Goal: Find specific page/section: Find specific page/section

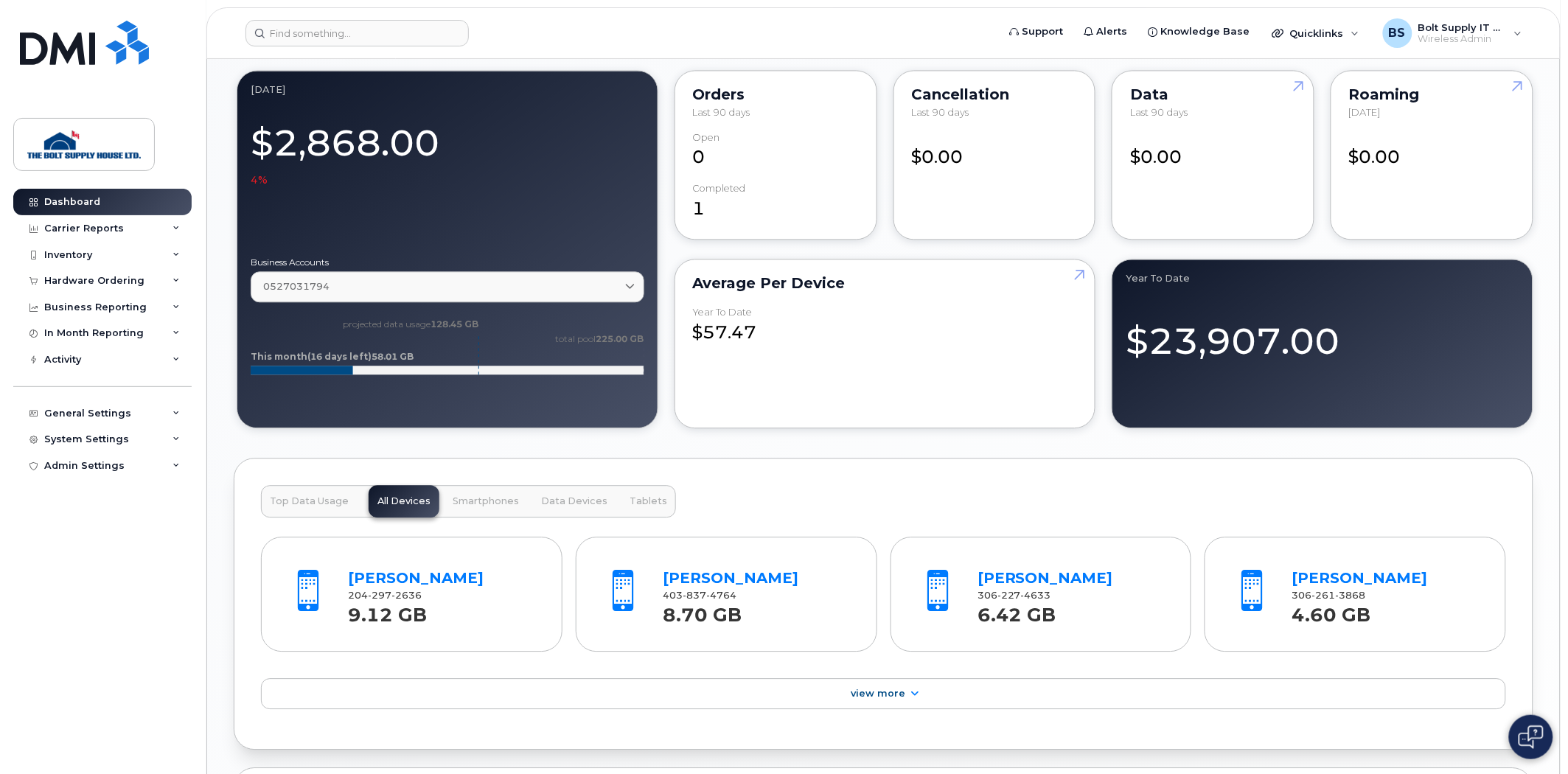
scroll to position [1228, 0]
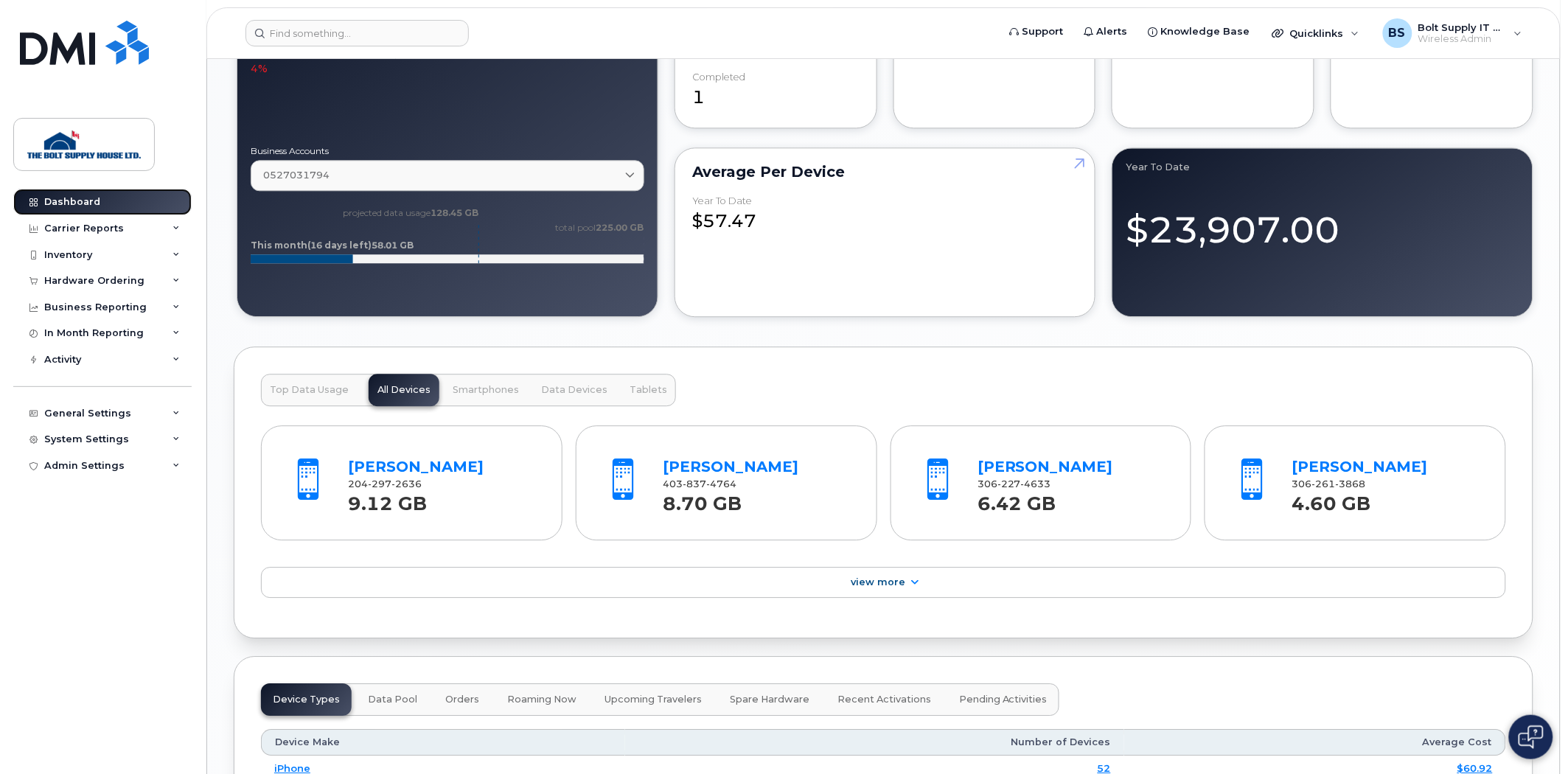
click at [87, 201] on div "Dashboard" at bounding box center [72, 202] width 56 height 12
click at [96, 247] on div "Inventory" at bounding box center [102, 255] width 178 height 27
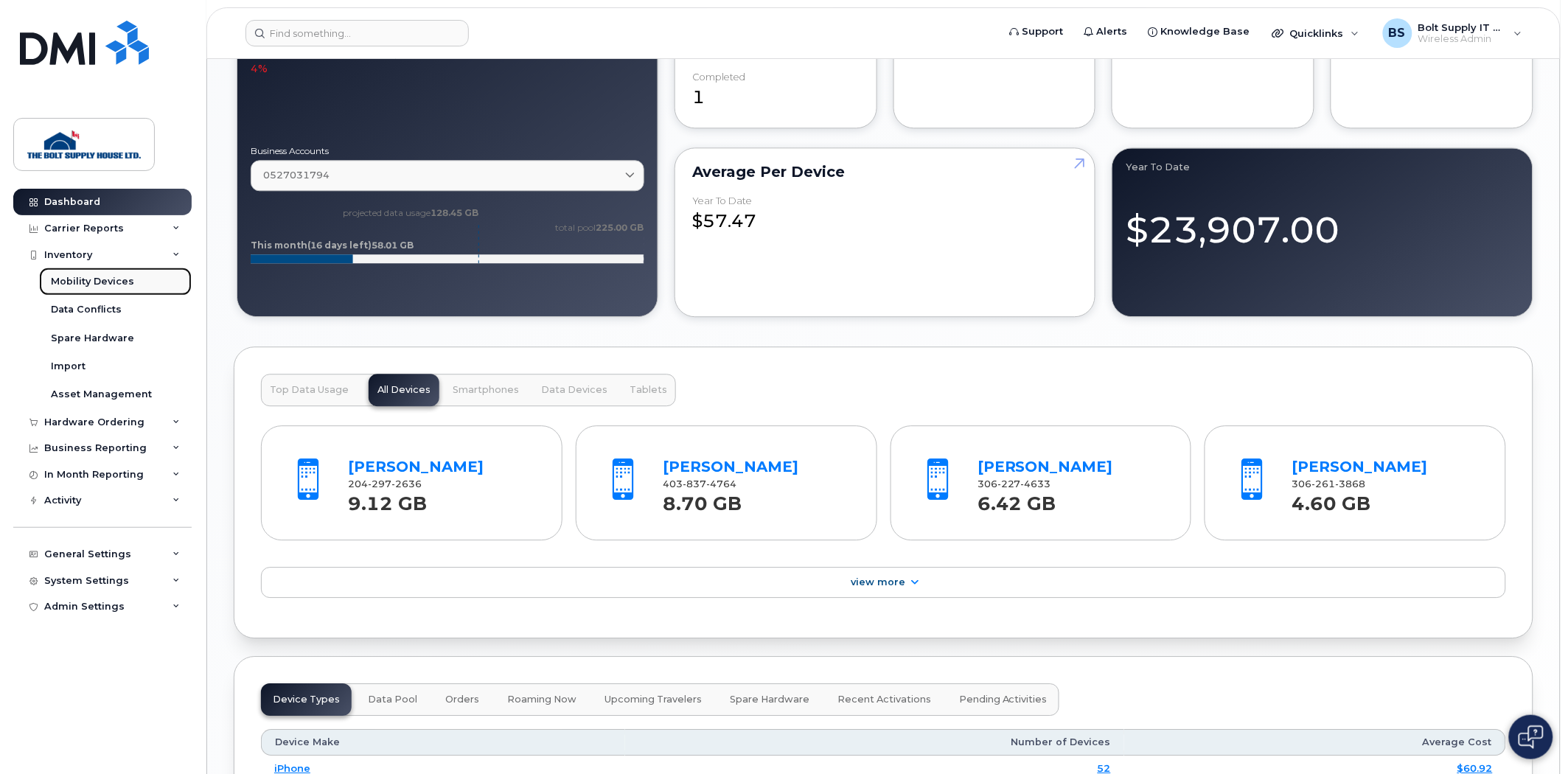
click at [109, 274] on link "Mobility Devices" at bounding box center [115, 282] width 153 height 28
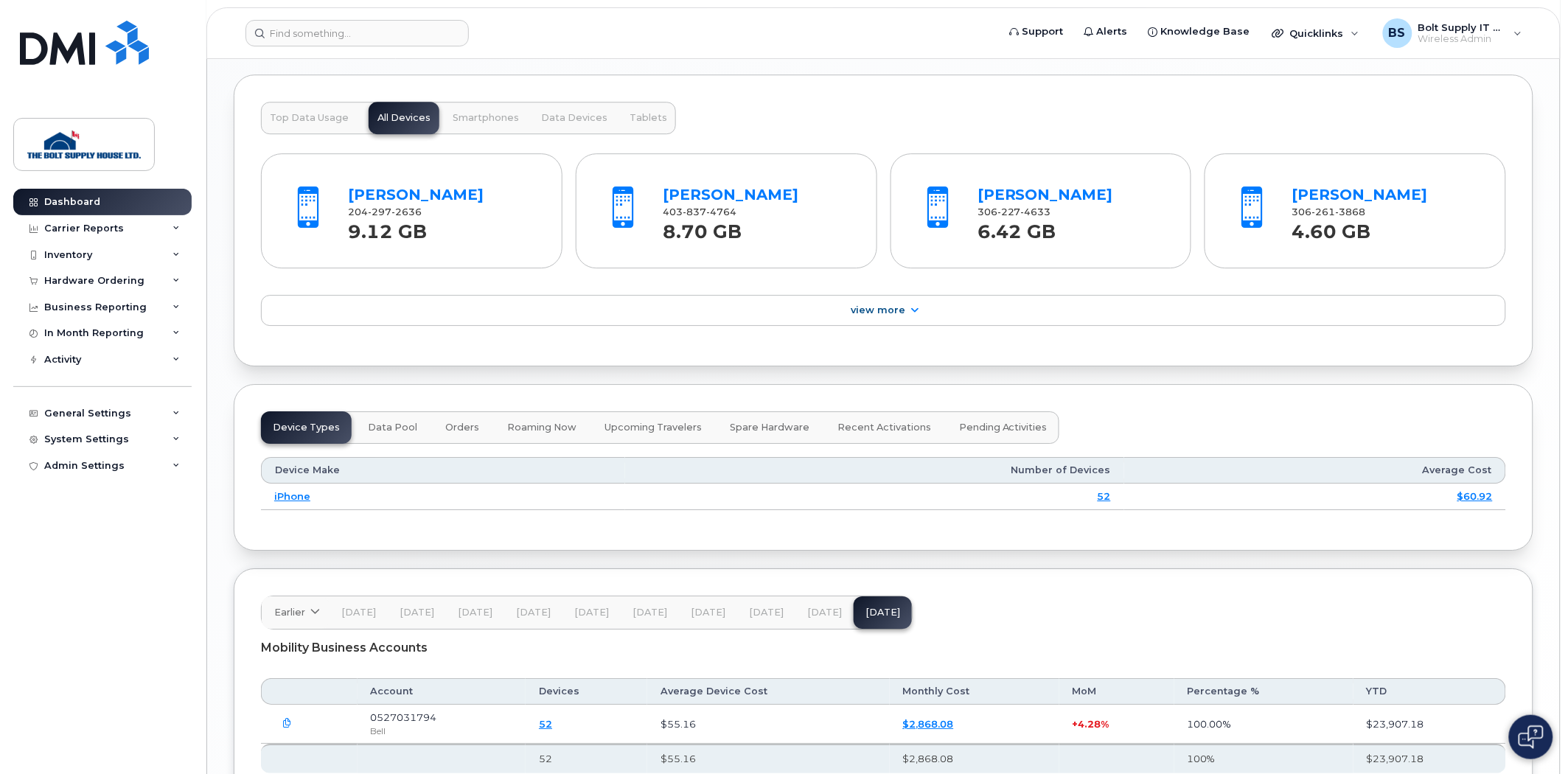
scroll to position [1381, 0]
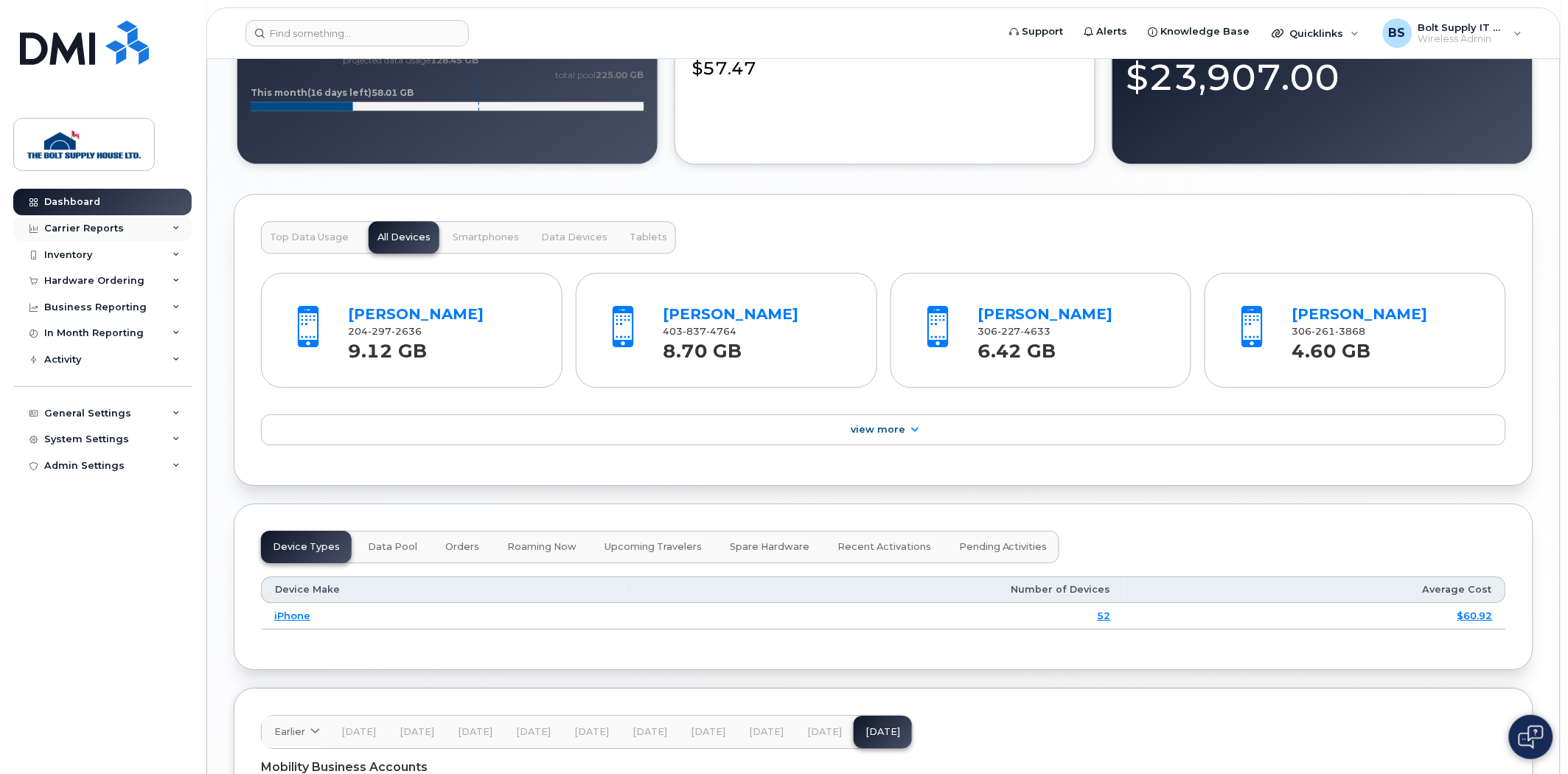
click at [130, 238] on div "Carrier Reports" at bounding box center [102, 229] width 178 height 27
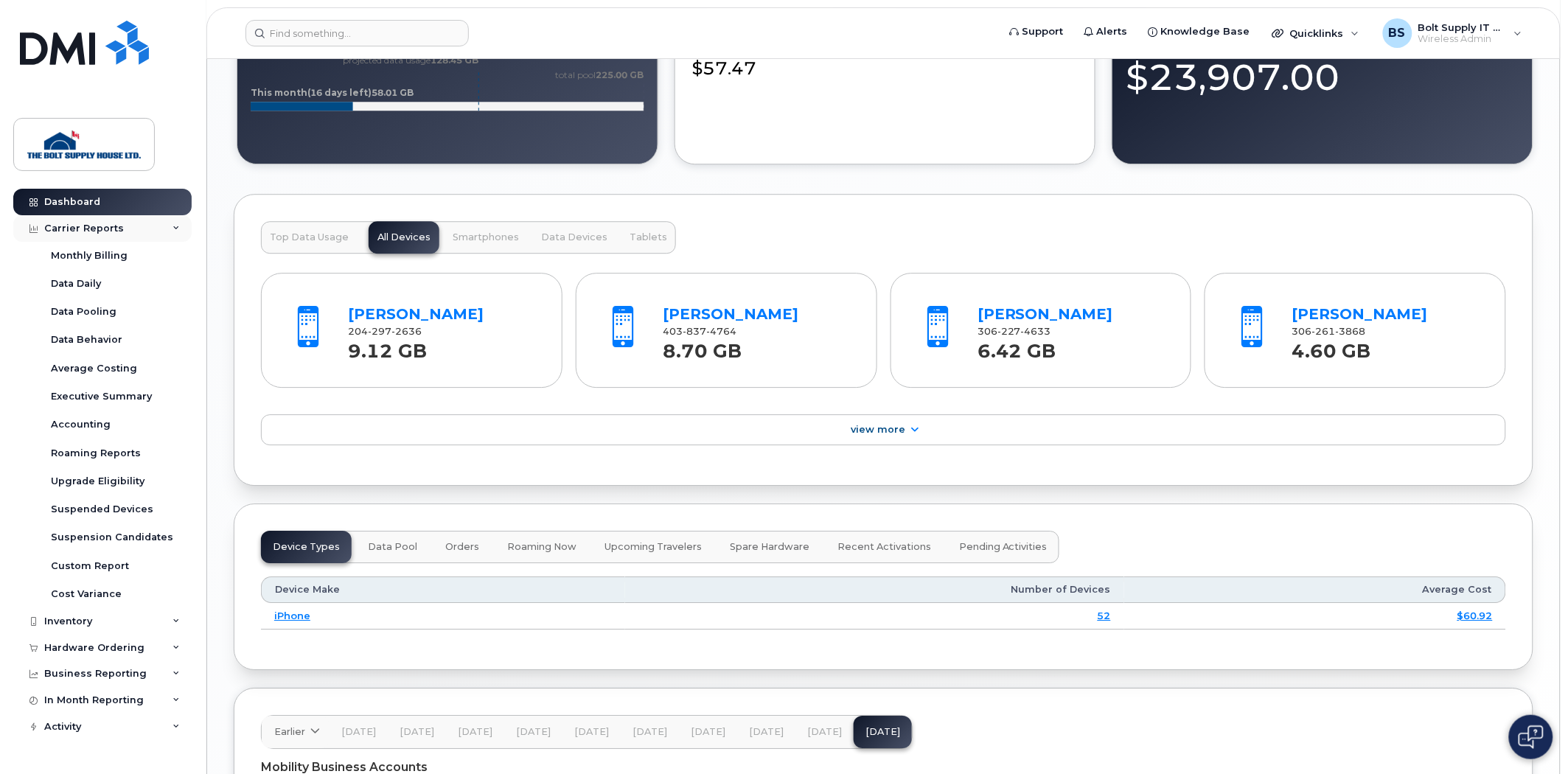
click at [130, 223] on div "Carrier Reports" at bounding box center [102, 229] width 178 height 27
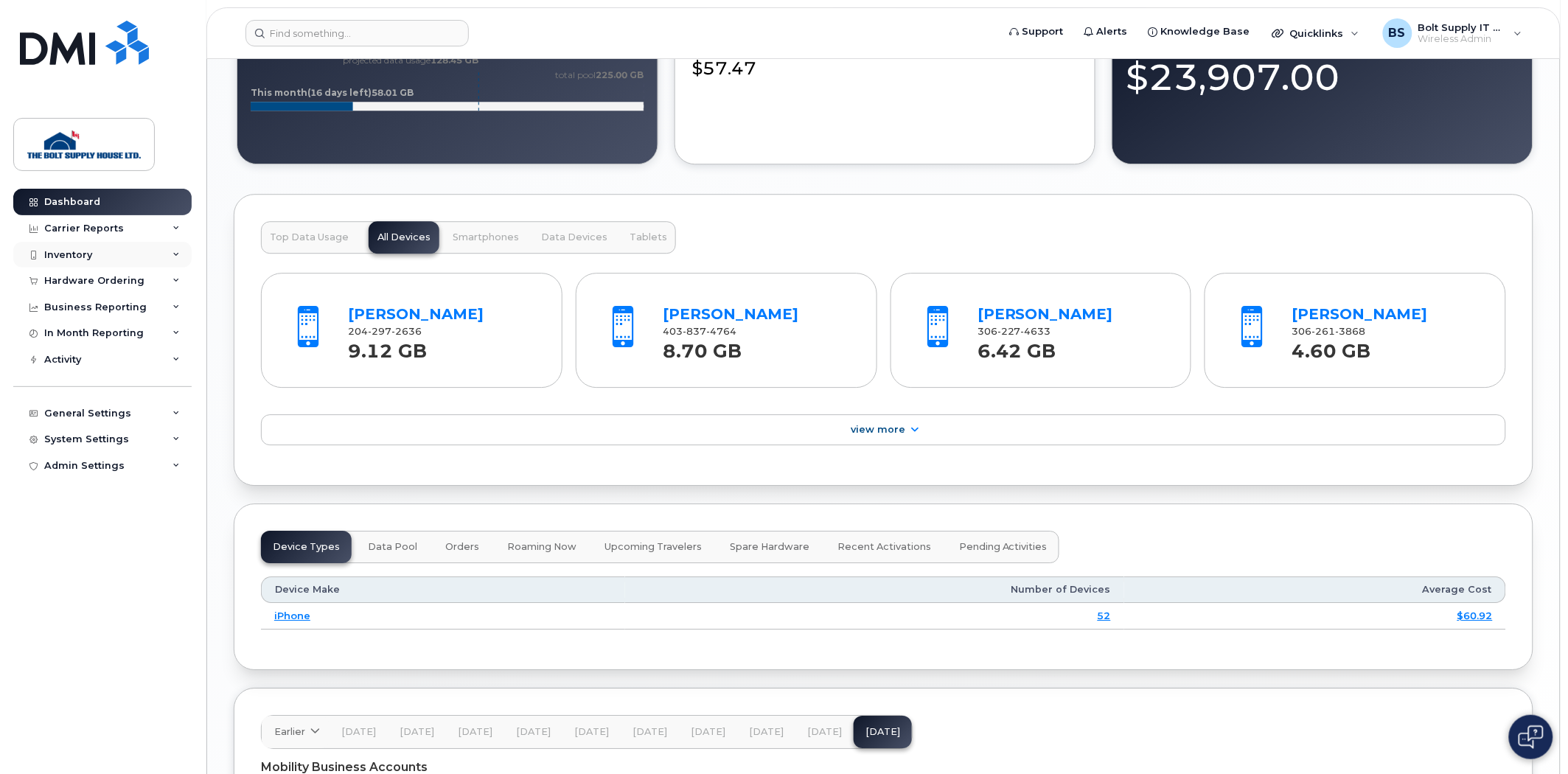
click at [127, 256] on div "Inventory" at bounding box center [102, 255] width 178 height 27
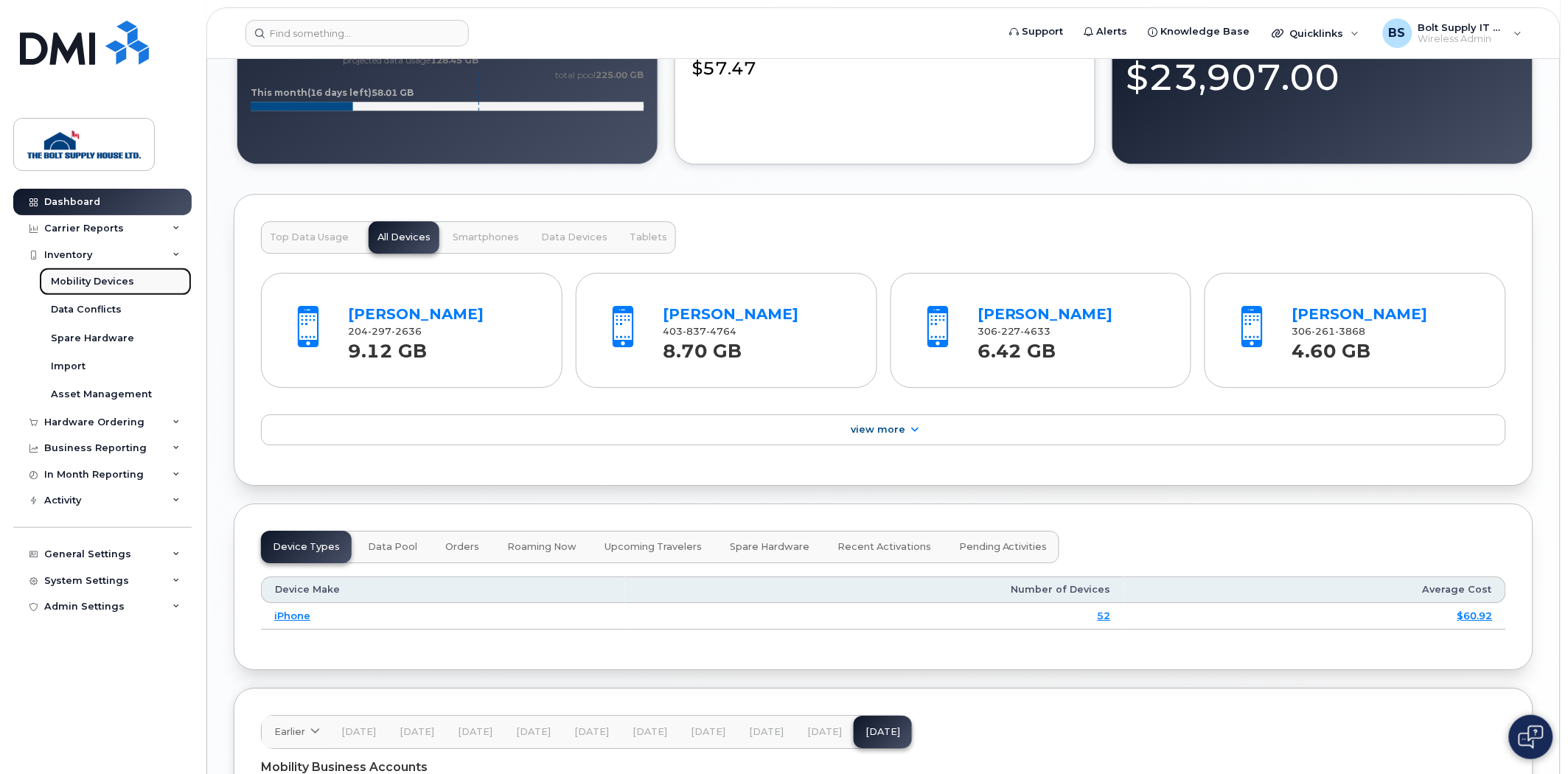
click at [134, 281] on link "Mobility Devices" at bounding box center [115, 282] width 153 height 28
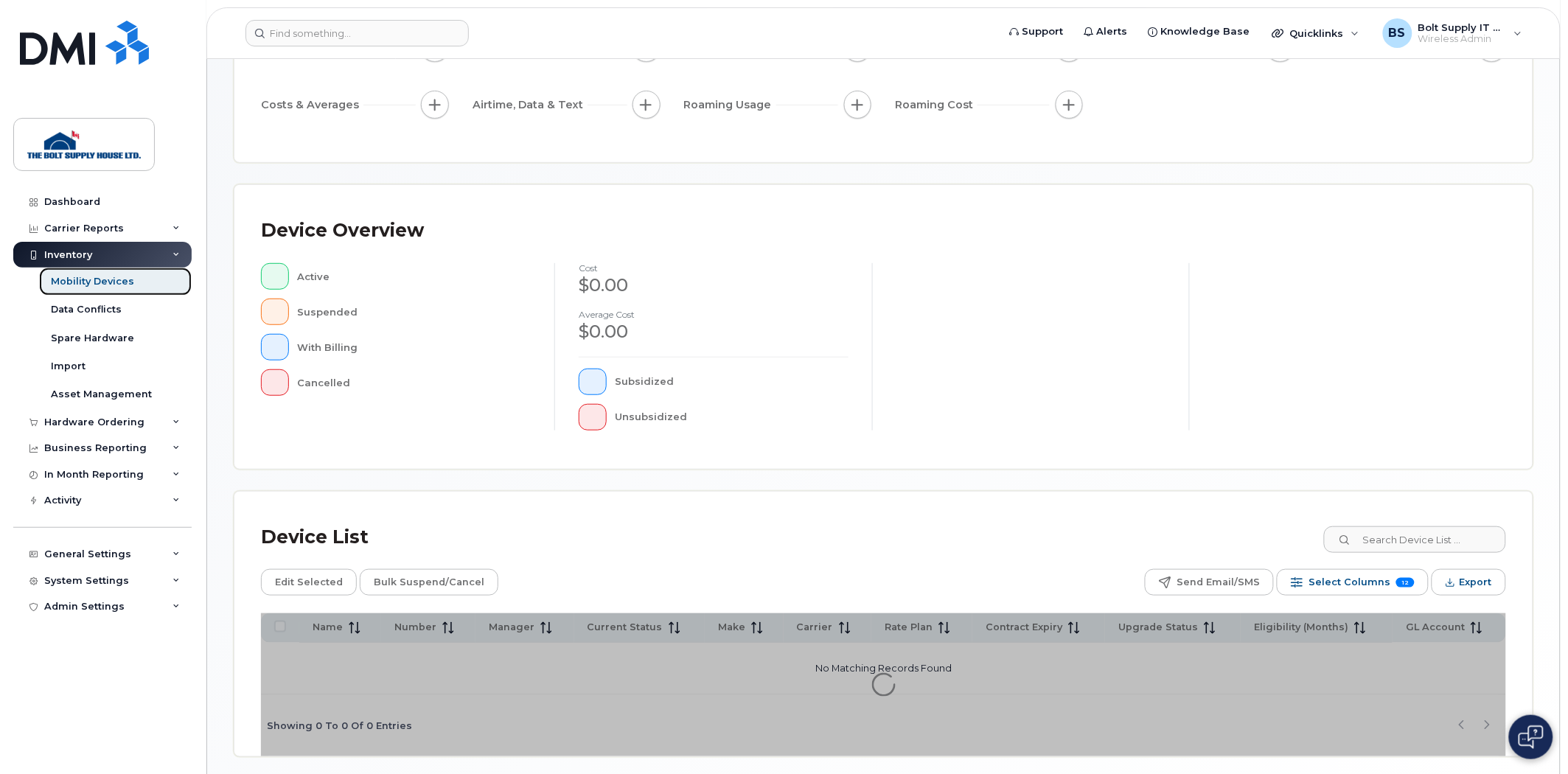
scroll to position [240, 0]
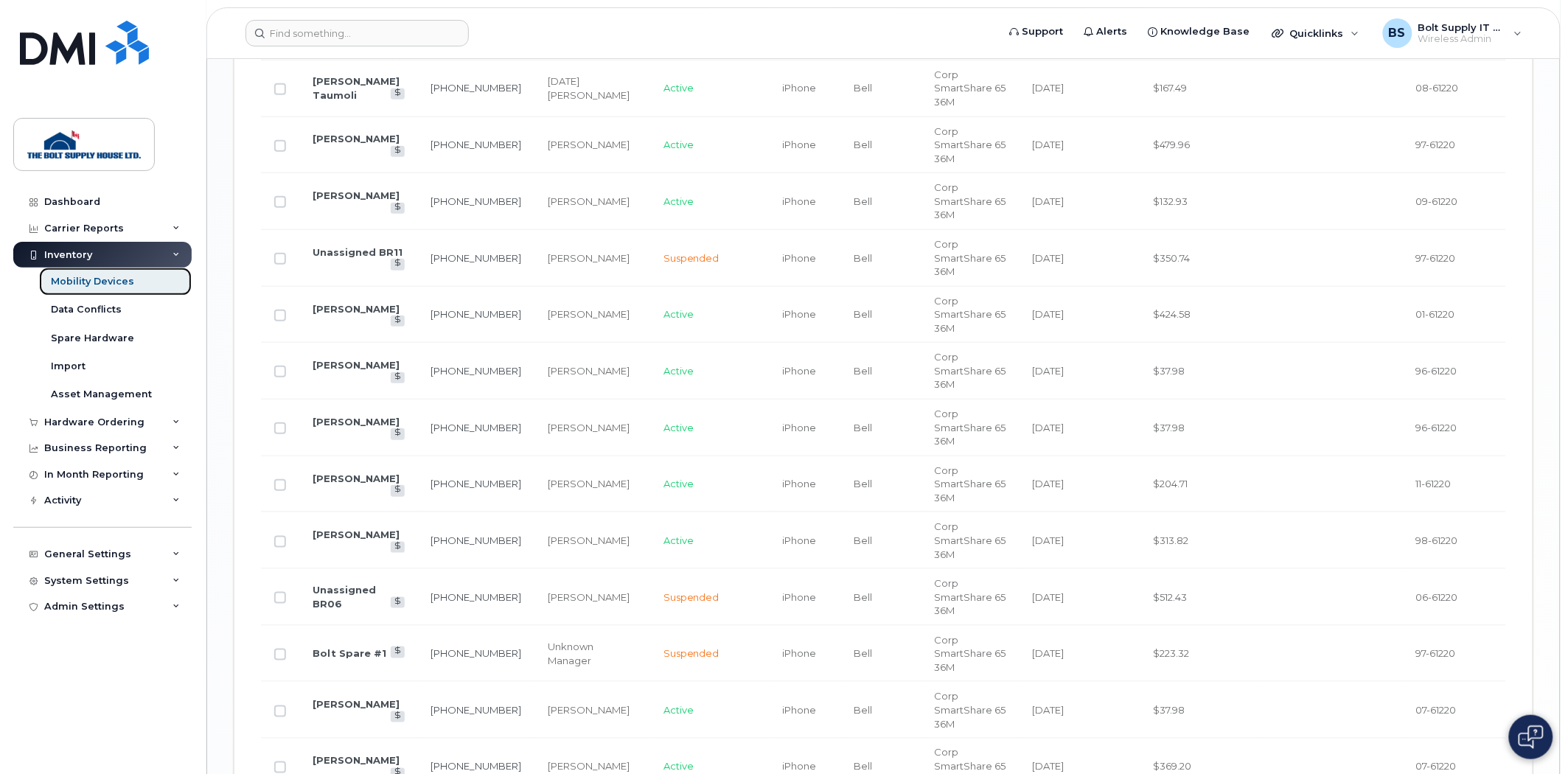
scroll to position [2374, 0]
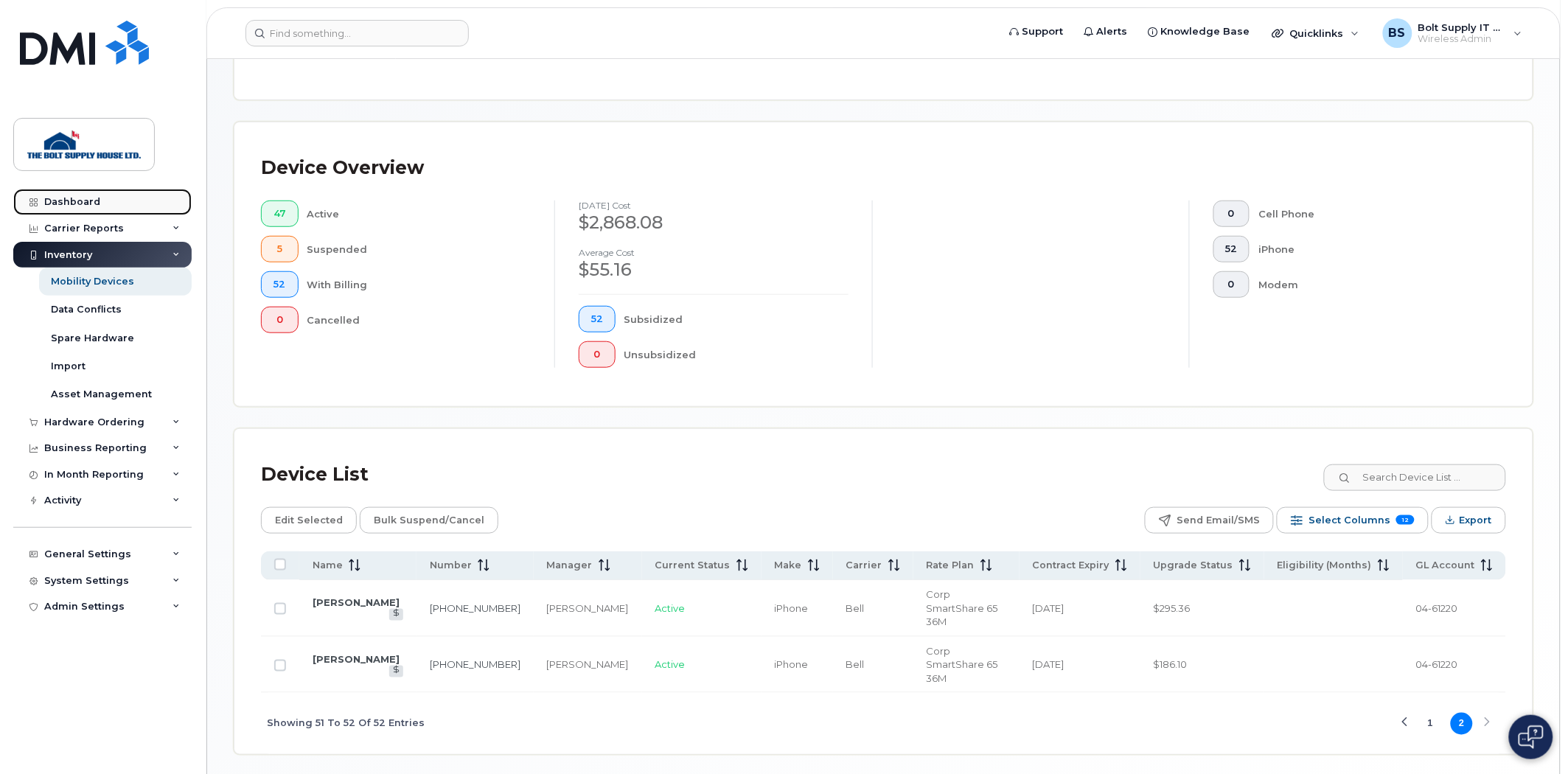
click at [78, 193] on link "Dashboard" at bounding box center [102, 202] width 178 height 27
